Goal: Information Seeking & Learning: Learn about a topic

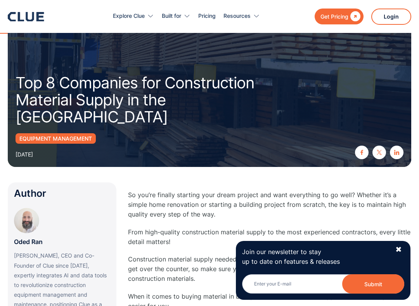
click at [151, 257] on p "Construction material supply needed for building projects is not something you …" at bounding box center [269, 269] width 283 height 29
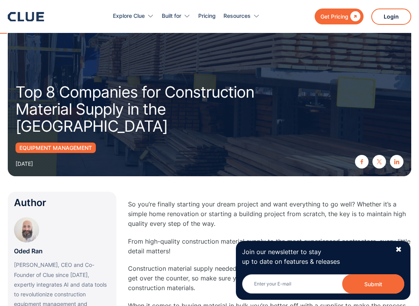
scroll to position [34, 0]
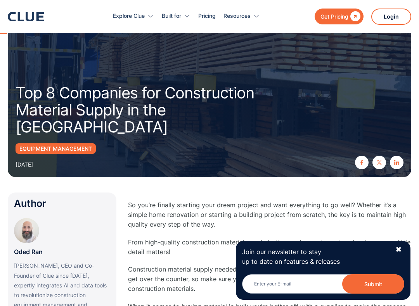
click at [81, 144] on div "Equipment Management" at bounding box center [56, 148] width 80 height 10
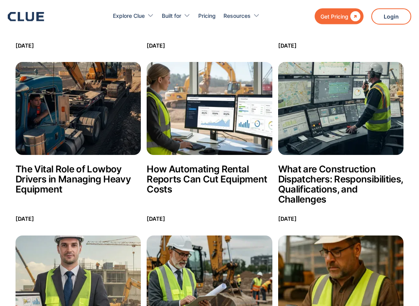
scroll to position [346, 0]
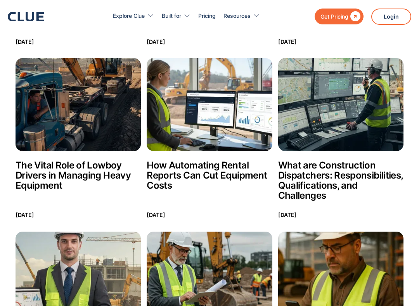
click at [216, 175] on h2 "How Automating Rental Reports Can Cut Equipment Costs" at bounding box center [209, 176] width 125 height 30
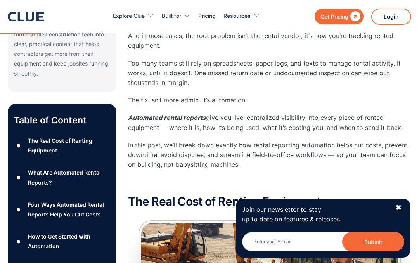
scroll to position [285, 0]
